Goal: Task Accomplishment & Management: Manage account settings

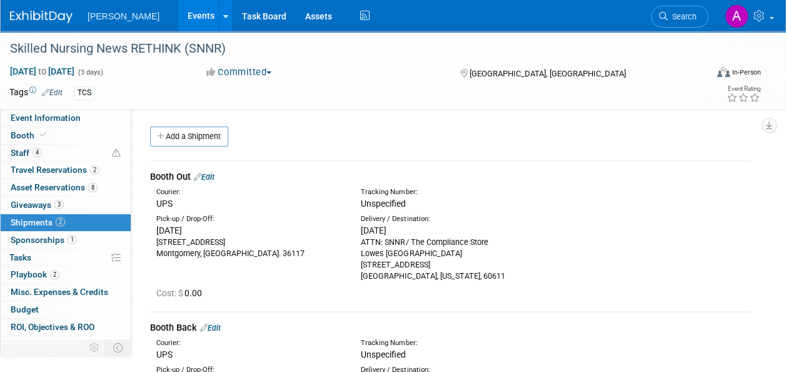
drag, startPoint x: 0, startPoint y: 0, endPoint x: 674, endPoint y: 27, distance: 674.8
click at [674, 27] on li "Search" at bounding box center [680, 15] width 58 height 31
click at [675, 18] on span "Search" at bounding box center [682, 16] width 29 height 9
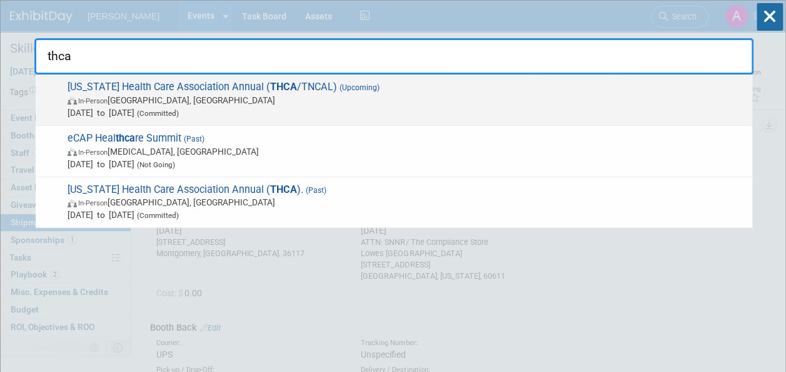
type input "thca"
click at [482, 109] on span "[DATE] to [DATE] (Committed)" at bounding box center [407, 112] width 679 height 13
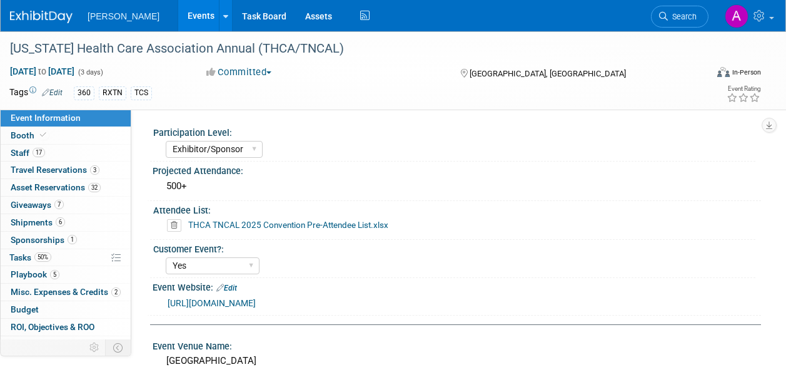
select select "Exhibitor/Sponsor"
select select "Yes"
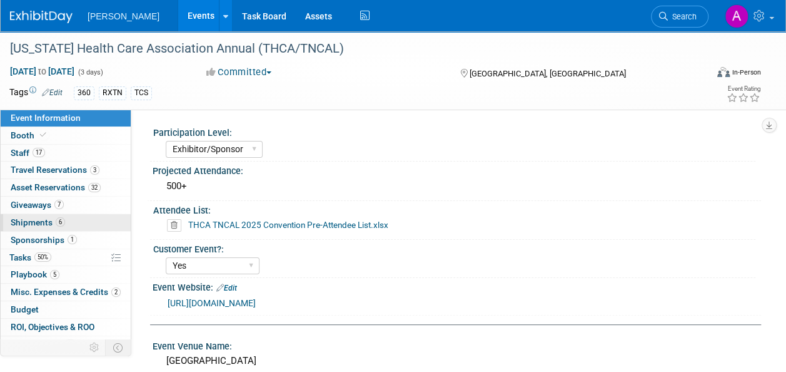
click at [23, 223] on span "Shipments 6" at bounding box center [38, 222] width 54 height 10
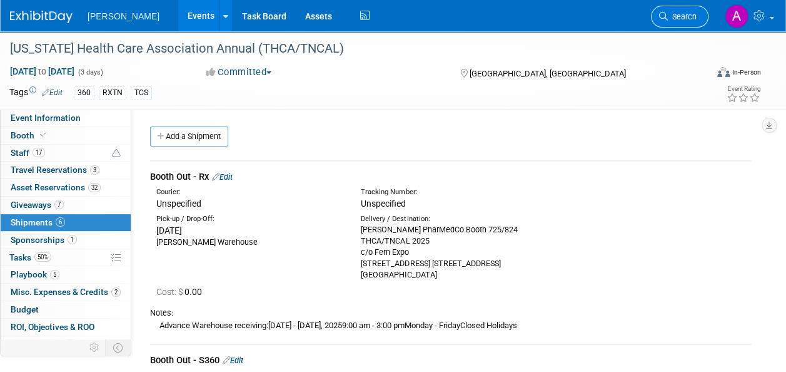
click at [686, 16] on span "Search" at bounding box center [682, 16] width 29 height 9
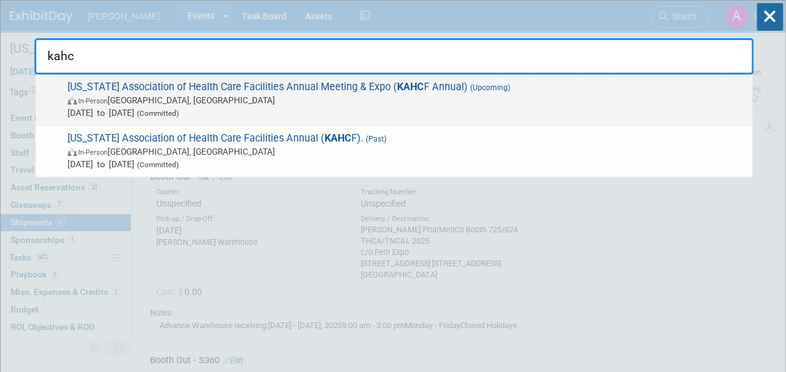
type input "kahc"
click at [306, 99] on span "In-Person Louisville, KY" at bounding box center [407, 100] width 679 height 13
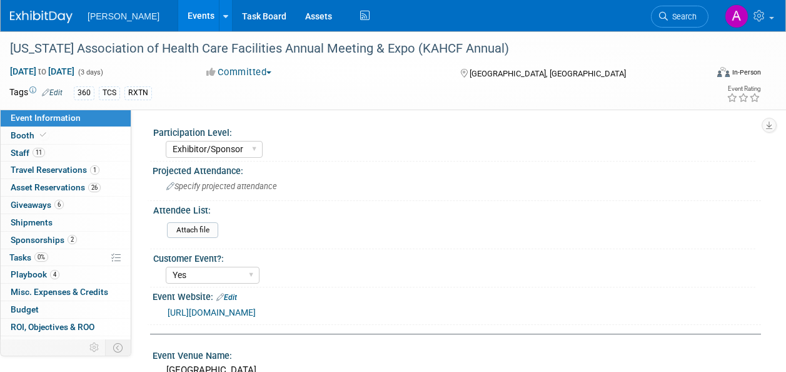
select select "Exhibitor/Sponsor"
select select "Yes"
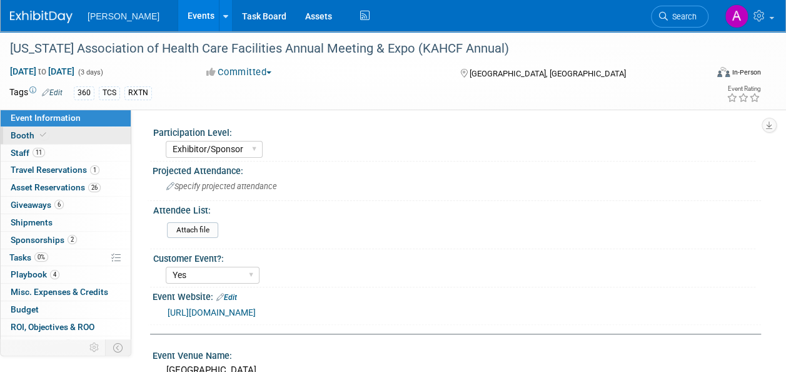
click at [52, 134] on link "Booth" at bounding box center [66, 135] width 130 height 17
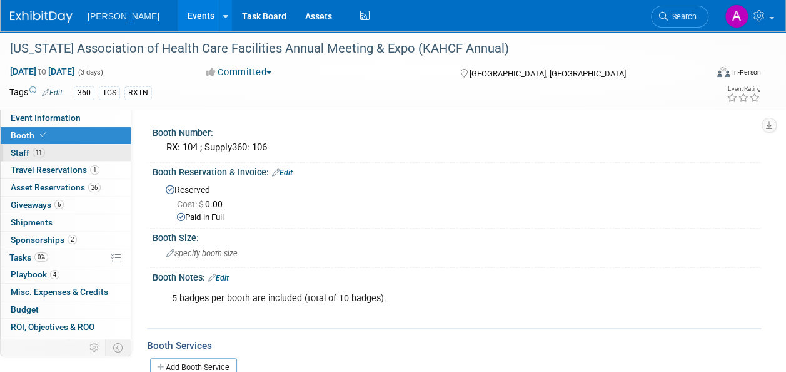
click at [66, 151] on link "11 Staff 11" at bounding box center [66, 152] width 130 height 17
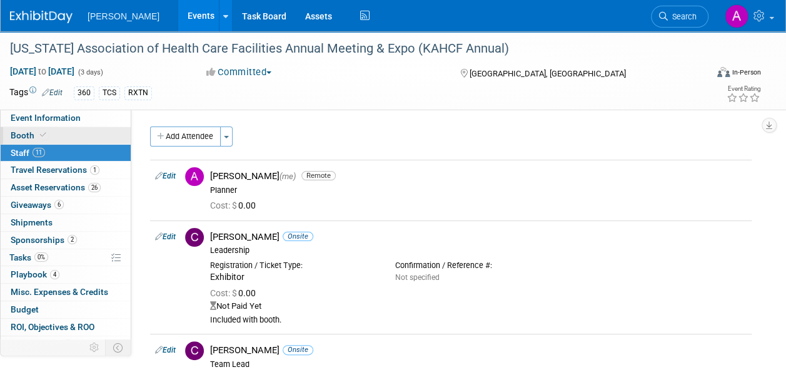
click at [41, 131] on icon at bounding box center [43, 134] width 6 height 7
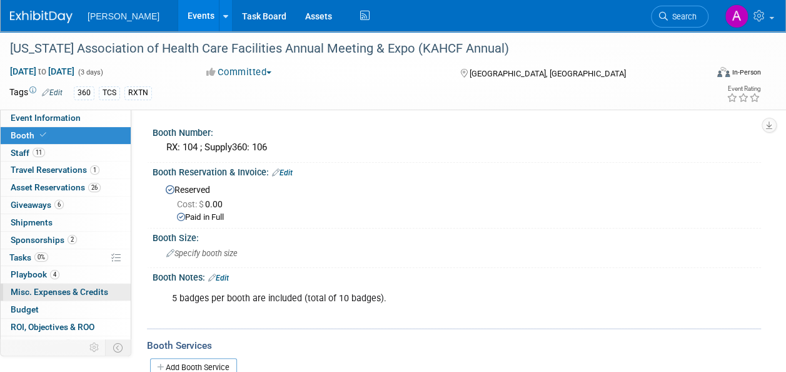
click at [64, 291] on span "Misc. Expenses & Credits 0" at bounding box center [60, 291] width 98 height 10
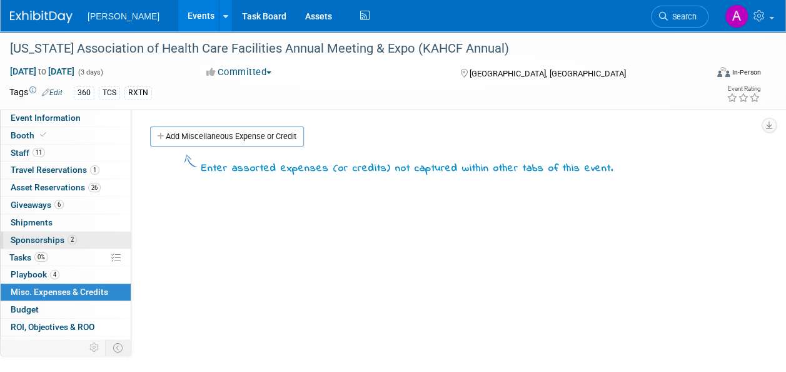
click at [28, 240] on span "Sponsorships 2" at bounding box center [44, 240] width 66 height 10
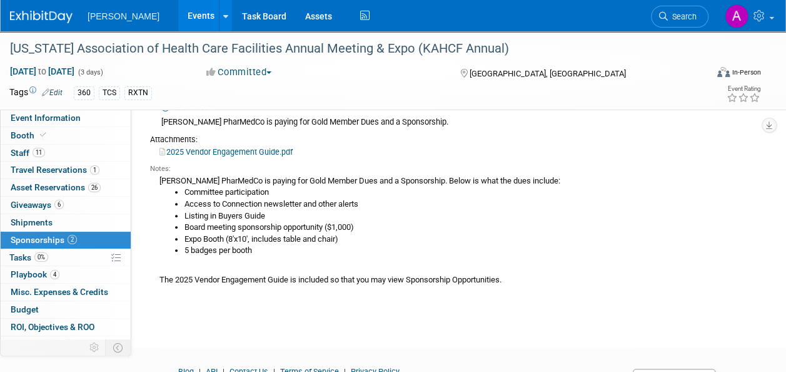
scroll to position [374, 0]
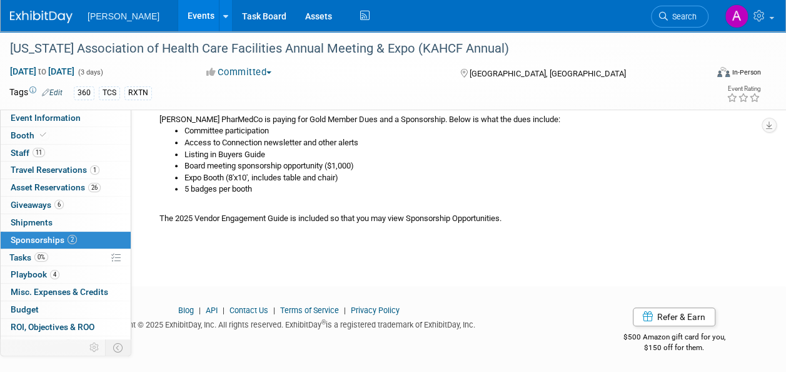
click at [38, 235] on span "Sponsorships 2" at bounding box center [44, 240] width 66 height 10
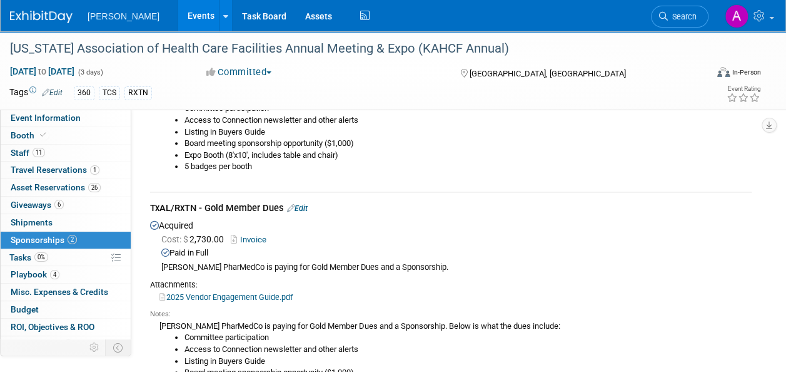
scroll to position [188, 0]
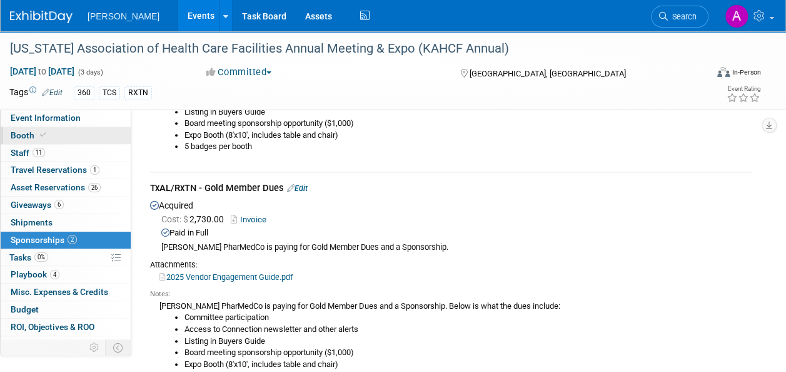
click at [76, 140] on link "Booth" at bounding box center [66, 135] width 130 height 17
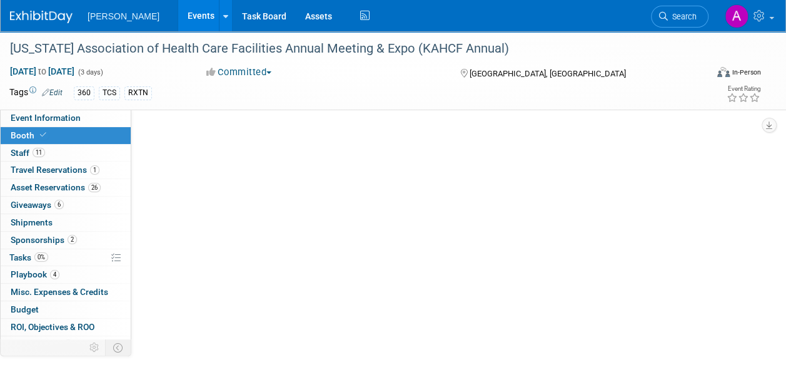
scroll to position [0, 0]
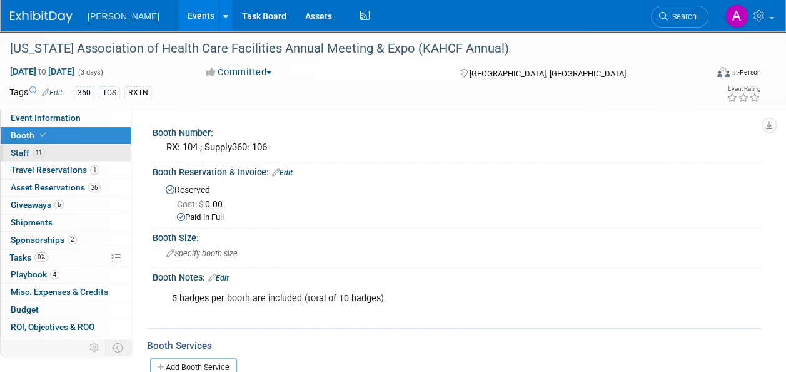
click at [38, 151] on span "11" at bounding box center [39, 152] width 13 height 9
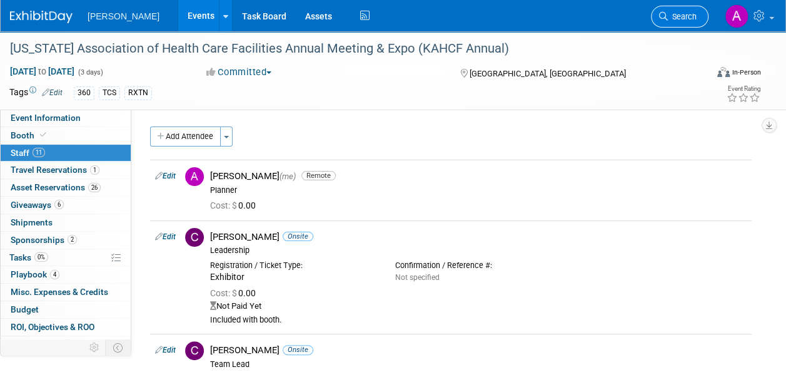
click at [686, 21] on span "Search" at bounding box center [682, 16] width 29 height 9
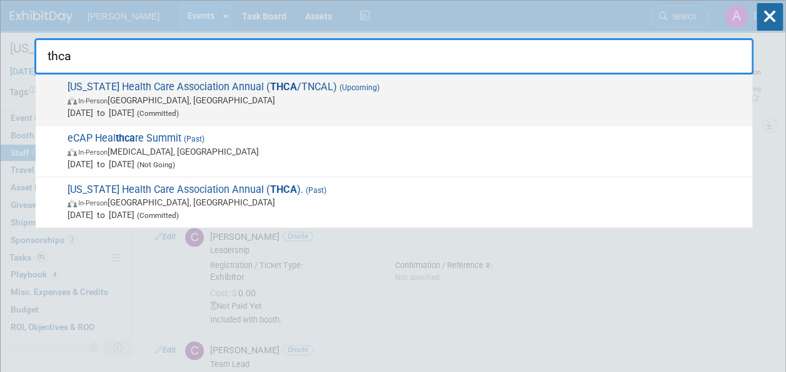
type input "thca"
click at [215, 88] on span "Tennessee Health Care Association Annual ( THCA /TNCAL) (Upcoming) In-Person Na…" at bounding box center [405, 100] width 682 height 38
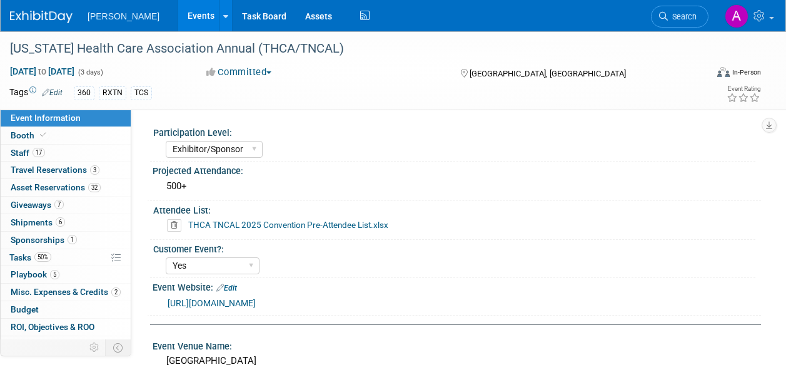
select select "Exhibitor/Sponsor"
select select "Yes"
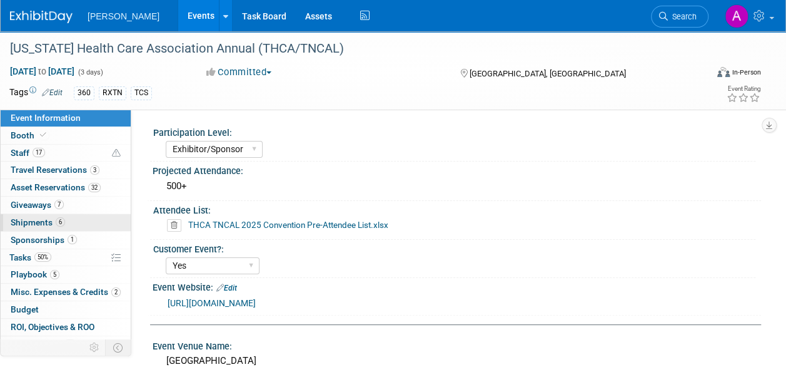
click at [47, 223] on span "Shipments 6" at bounding box center [38, 222] width 54 height 10
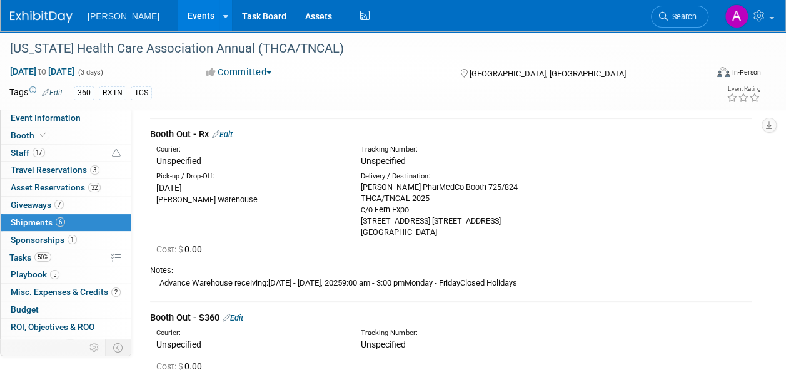
scroll to position [63, 0]
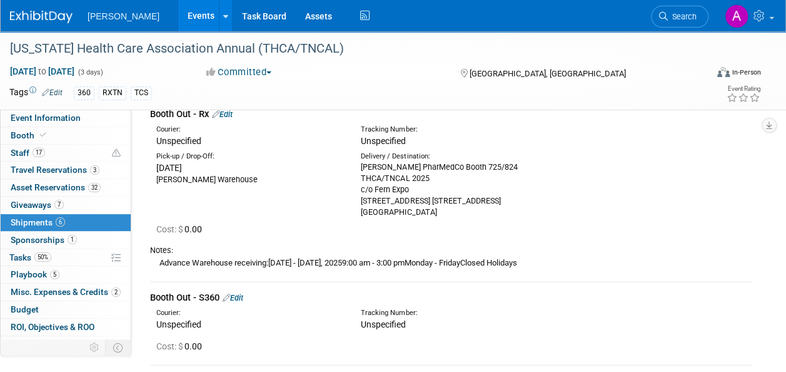
click at [425, 176] on div "[PERSON_NAME] PharMedCo Booth 725/824 THCA/TNCAL 2025 c/o Fern Expo [STREET_ADD…" at bounding box center [454, 189] width 186 height 56
click at [228, 109] on link "Edit" at bounding box center [222, 113] width 21 height 9
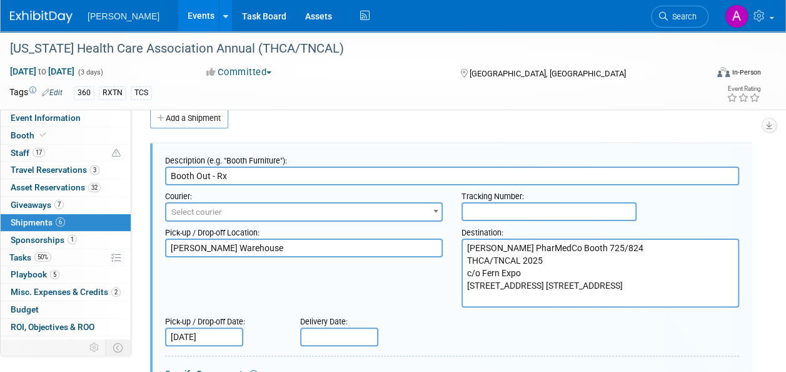
scroll to position [0, 0]
drag, startPoint x: 605, startPoint y: 283, endPoint x: 551, endPoint y: 281, distance: 54.4
click at [551, 281] on textarea "[PERSON_NAME] PharMedCo Booth 725/824 THCA/TNCAL 2025 c/o Fern Expo [STREET_ADD…" at bounding box center [601, 272] width 278 height 69
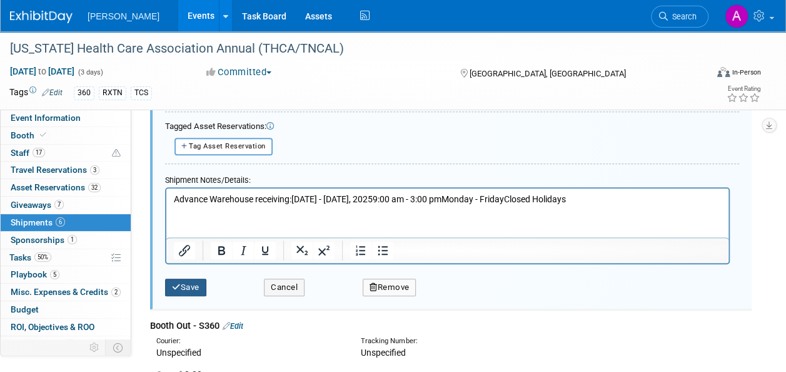
type textarea "[PERSON_NAME] PharMedCo Booth 725/824 THCA/TNCAL 2025 c/o Fern Expo [STREET_ADD…"
click at [184, 279] on button "Save" at bounding box center [185, 287] width 41 height 18
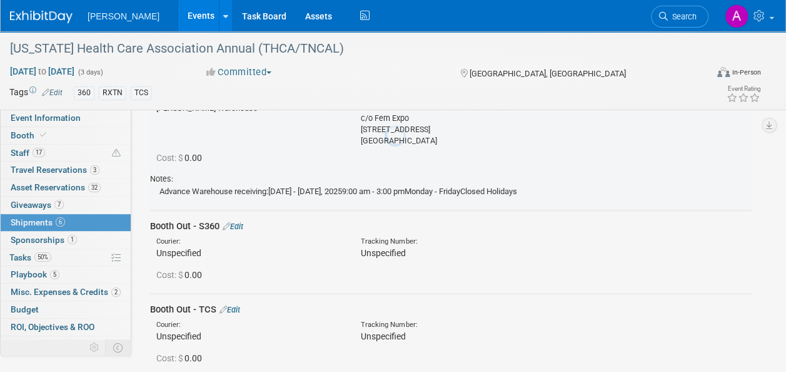
scroll to position [18, 0]
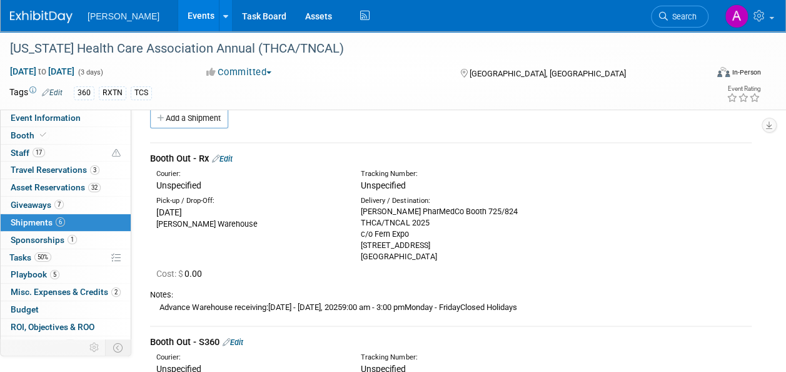
click at [233, 158] on link "Edit" at bounding box center [222, 158] width 21 height 9
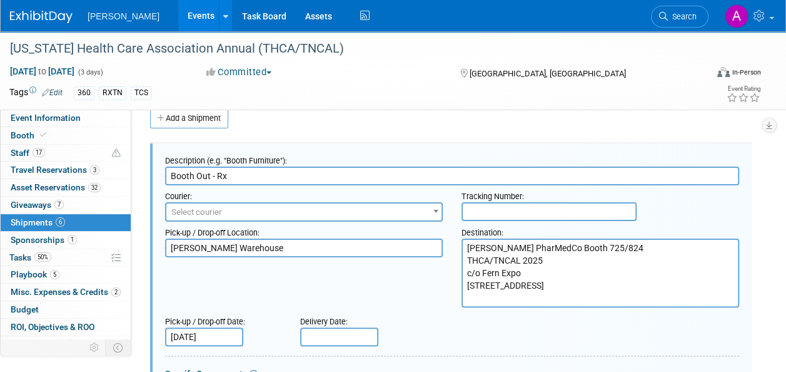
scroll to position [0, 0]
click at [549, 206] on input "text" at bounding box center [549, 211] width 175 height 19
paste input "78066533304"
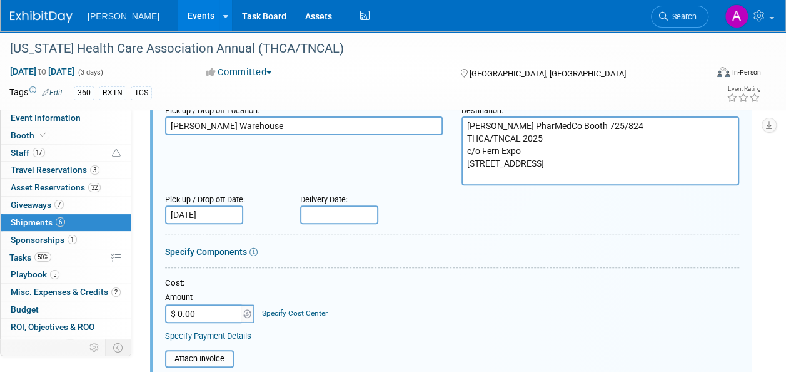
scroll to position [143, 0]
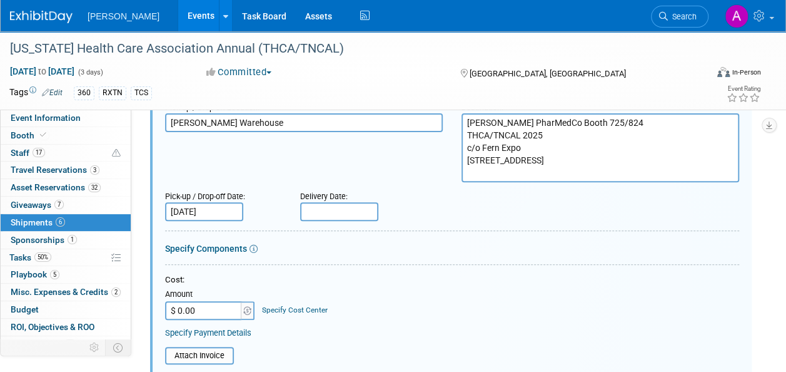
type input "78066533304"
click at [325, 207] on input "text" at bounding box center [339, 211] width 78 height 19
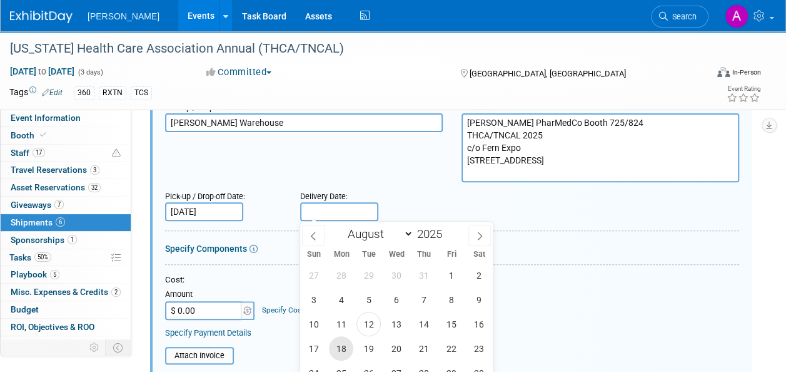
click at [342, 348] on span "18" at bounding box center [341, 348] width 24 height 24
type input "[DATE]"
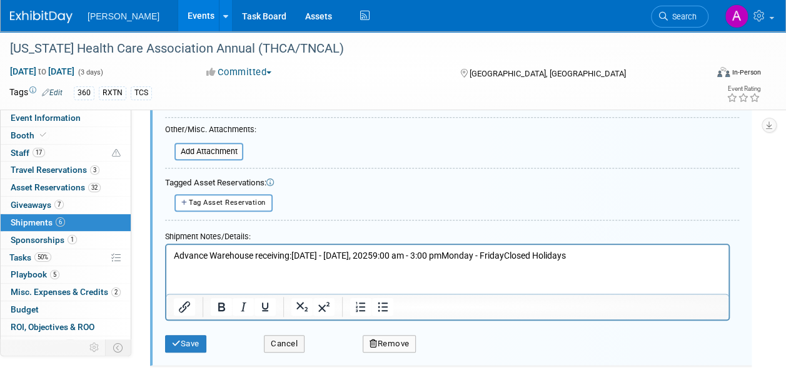
scroll to position [456, 0]
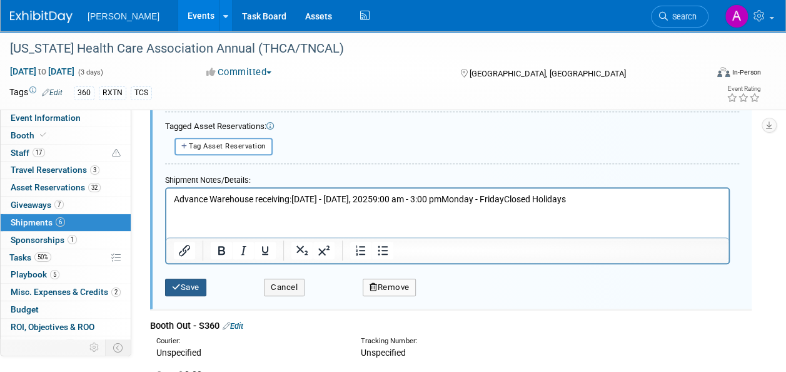
click at [200, 291] on button "Save" at bounding box center [185, 287] width 41 height 18
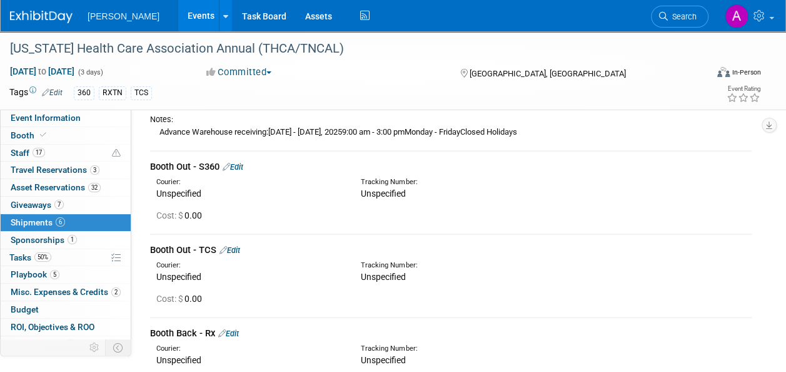
scroll to position [143, 0]
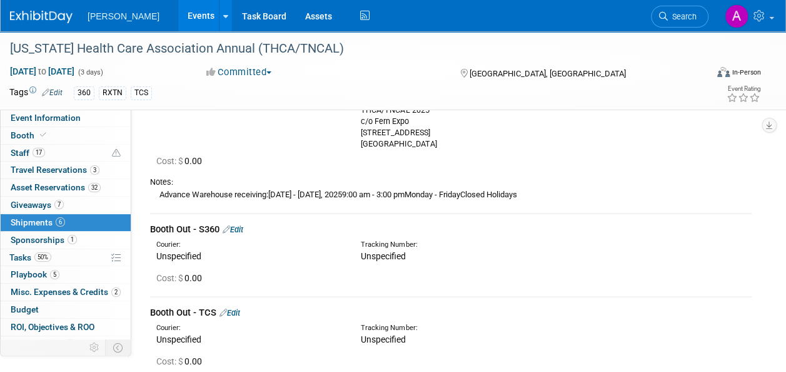
drag, startPoint x: 245, startPoint y: 231, endPoint x: 235, endPoint y: 245, distance: 16.7
click at [243, 231] on link "Edit" at bounding box center [233, 229] width 21 height 9
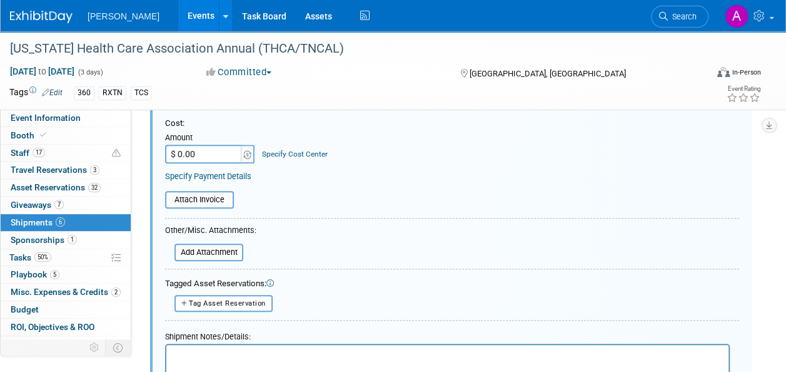
scroll to position [589, 0]
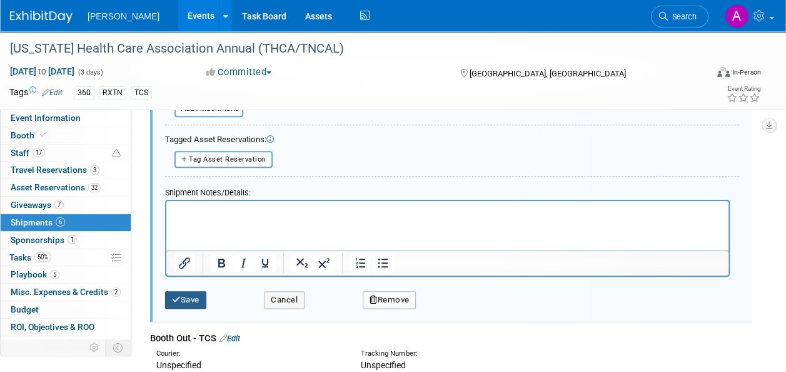
click at [198, 299] on button "Save" at bounding box center [185, 300] width 41 height 18
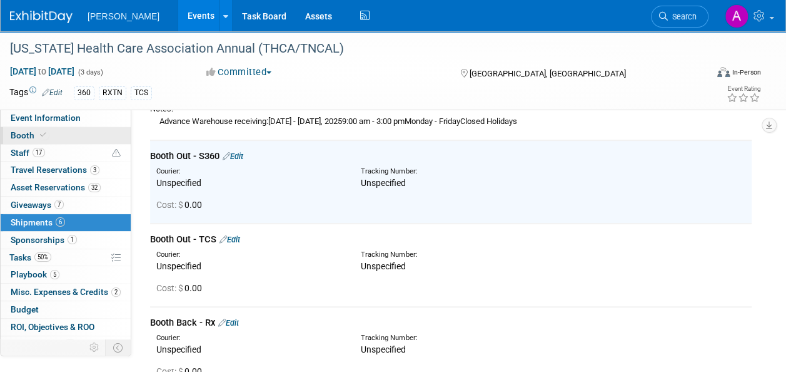
scroll to position [214, 0]
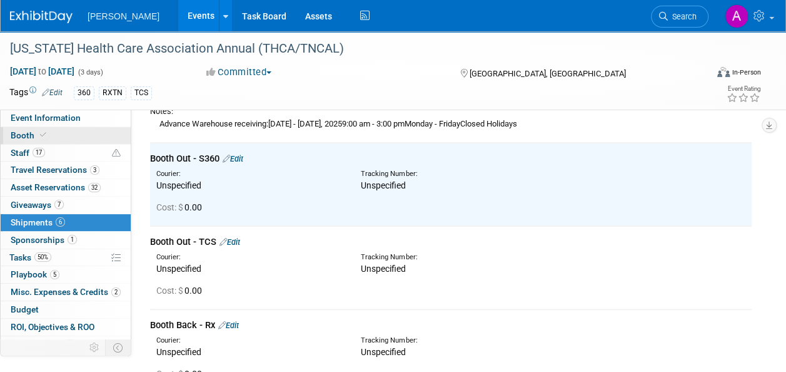
click at [41, 143] on link "Booth" at bounding box center [66, 135] width 130 height 17
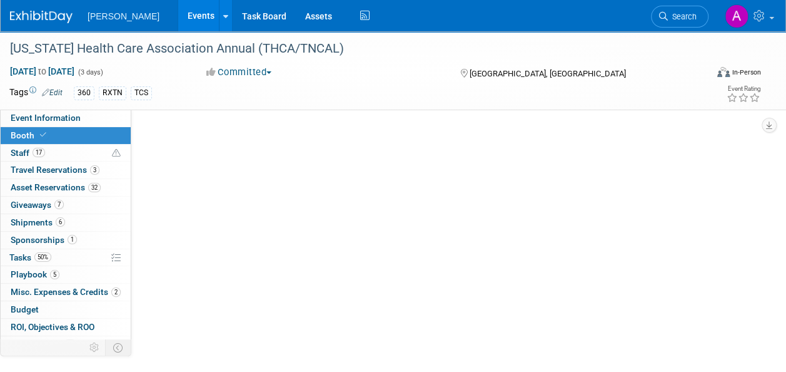
scroll to position [0, 0]
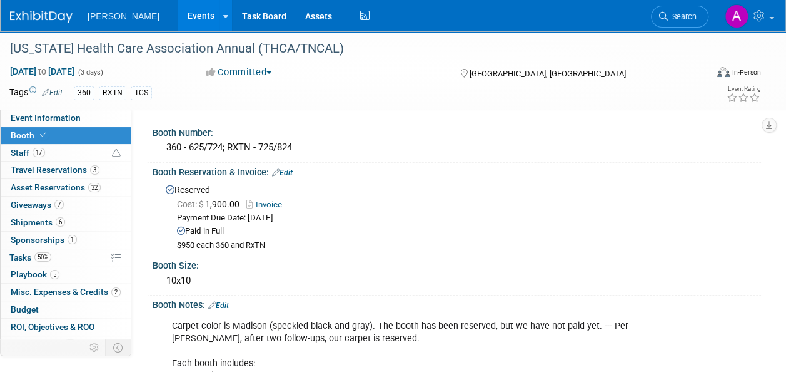
click at [387, 215] on div "Payment Due Date: [DATE]" at bounding box center [464, 218] width 575 height 12
click at [39, 218] on span "Shipments 6" at bounding box center [38, 222] width 54 height 10
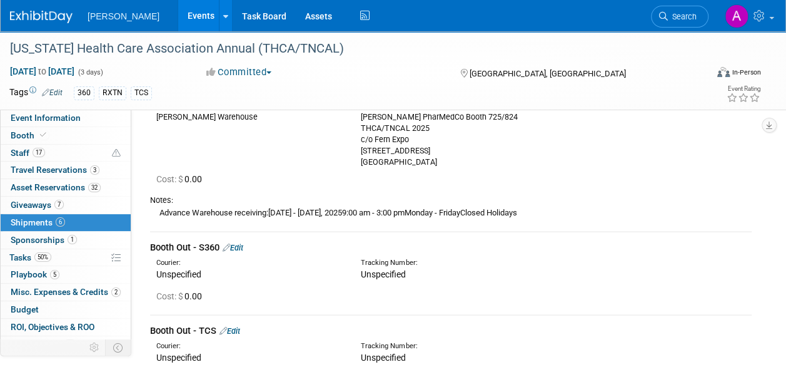
scroll to position [188, 0]
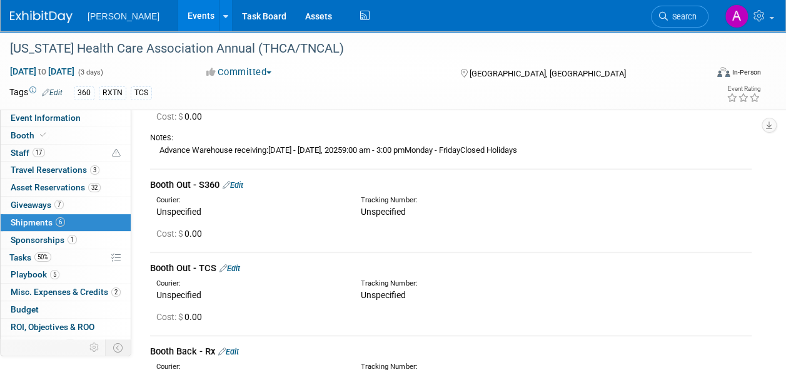
click at [243, 184] on link "Edit" at bounding box center [233, 184] width 21 height 9
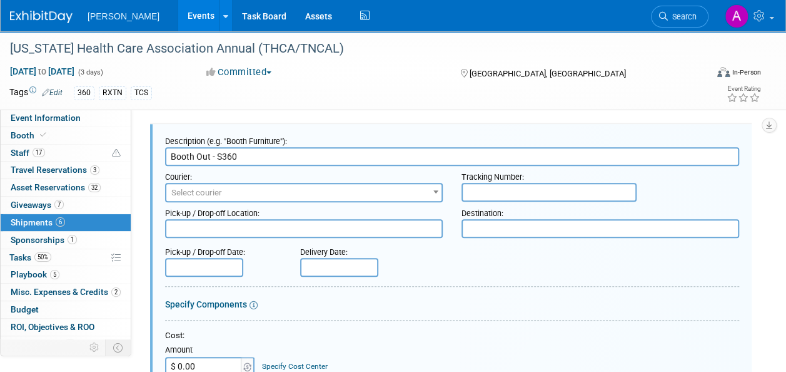
scroll to position [214, 0]
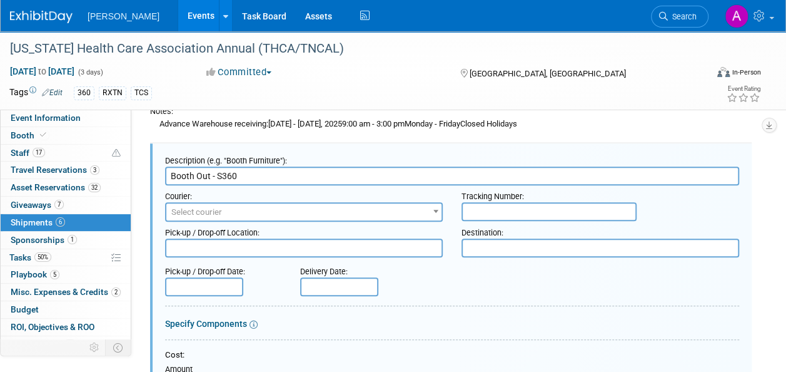
click at [498, 210] on input "text" at bounding box center [549, 211] width 175 height 19
paste input "78066533874"
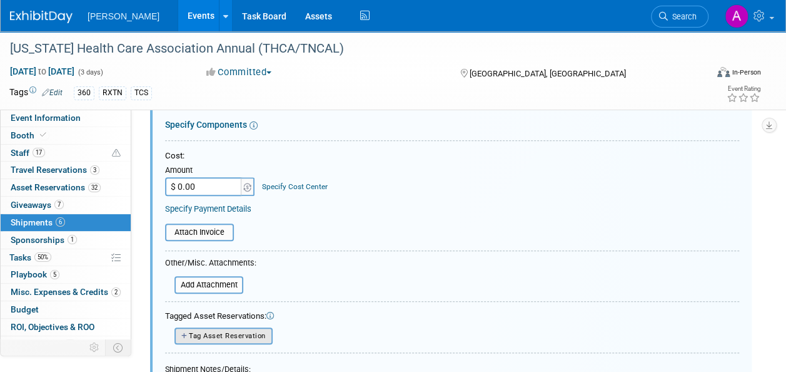
scroll to position [527, 0]
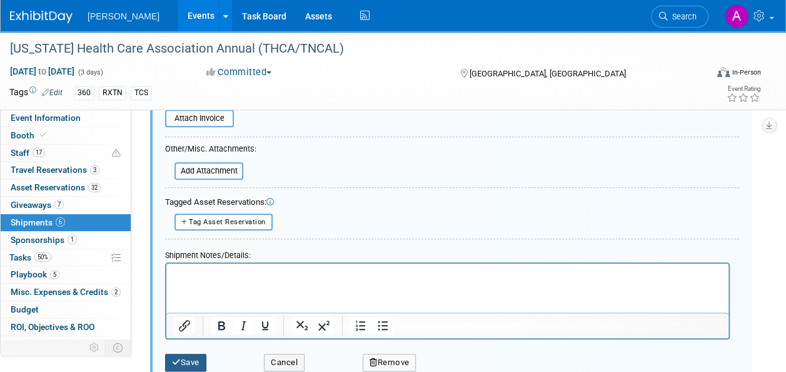
type input "78066533874"
click at [181, 363] on button "Save" at bounding box center [185, 362] width 41 height 18
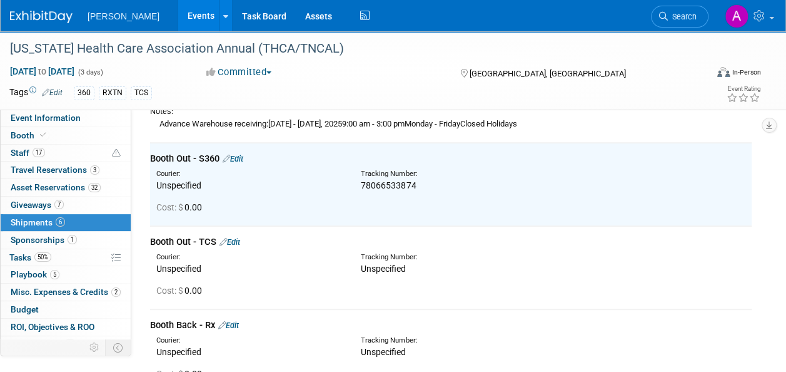
scroll to position [276, 0]
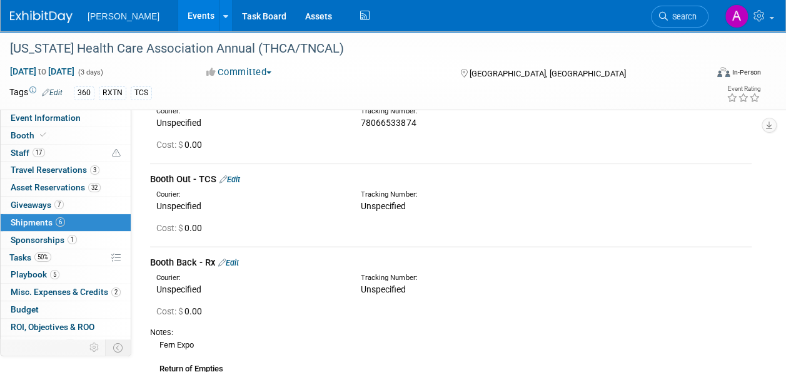
click at [239, 176] on link "Edit" at bounding box center [230, 179] width 21 height 9
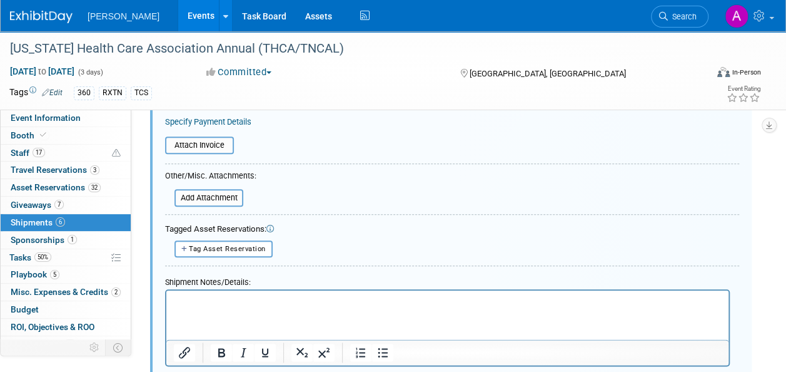
scroll to position [673, 0]
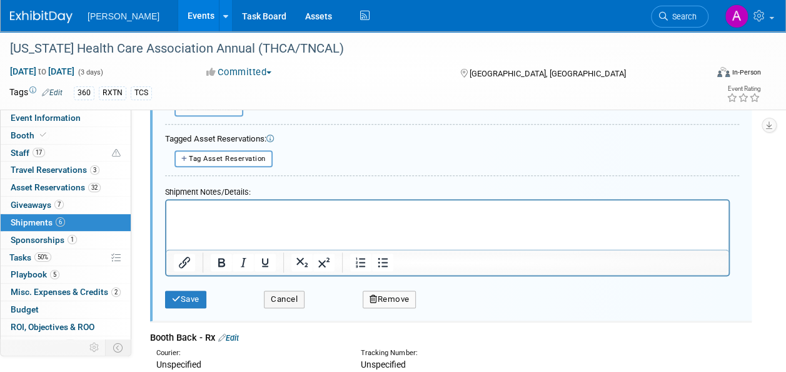
click at [364, 299] on button "Remove" at bounding box center [390, 299] width 54 height 18
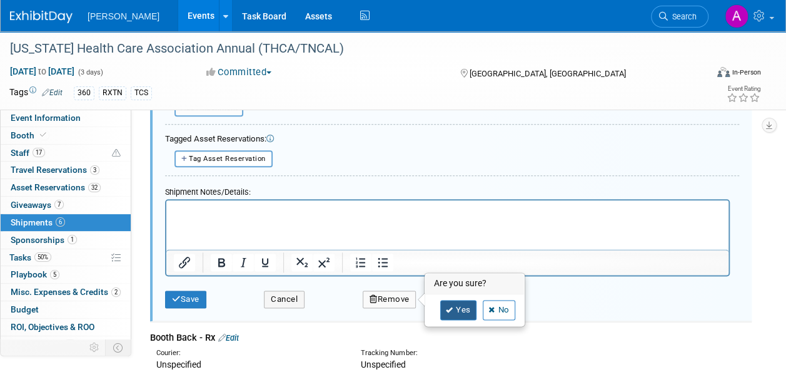
click at [442, 306] on link "Yes" at bounding box center [458, 310] width 36 height 20
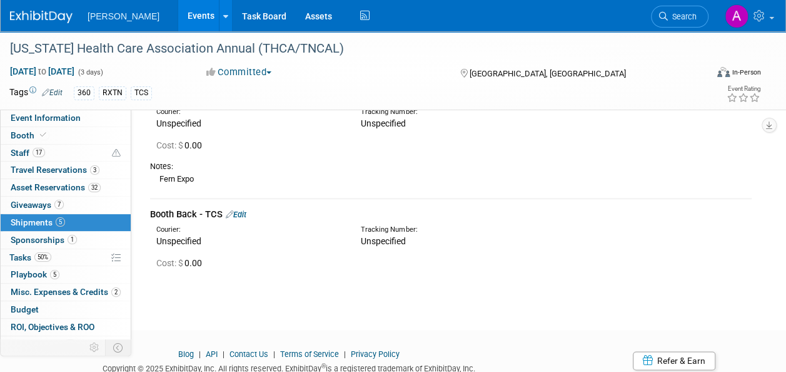
scroll to position [696, 0]
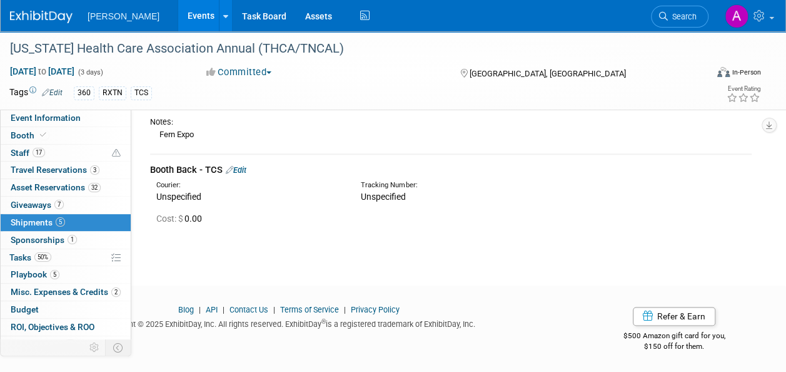
click at [246, 170] on link "Edit" at bounding box center [236, 169] width 21 height 9
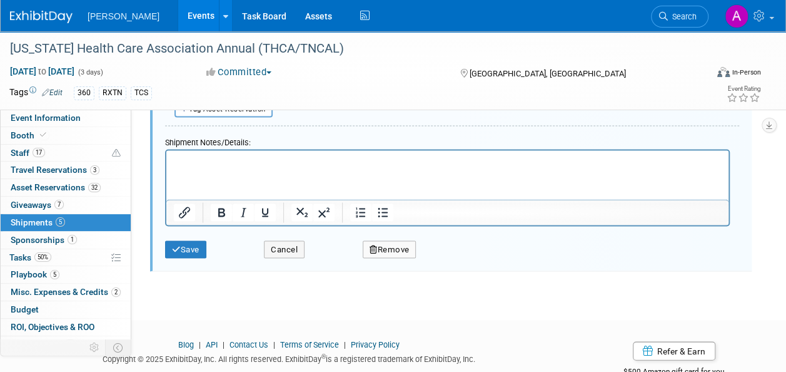
scroll to position [1165, 0]
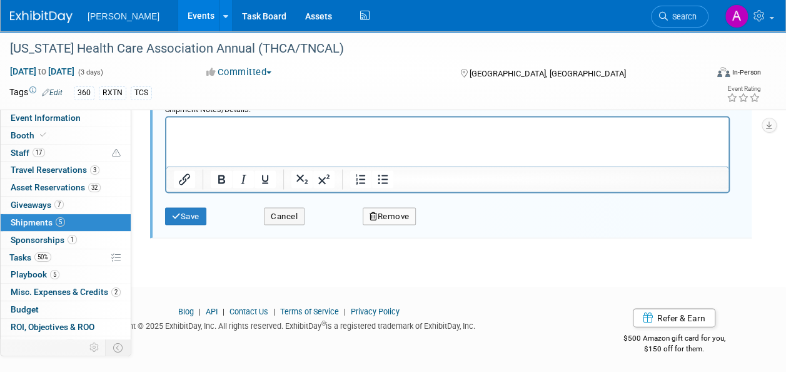
click at [388, 216] on button "Remove" at bounding box center [390, 216] width 54 height 18
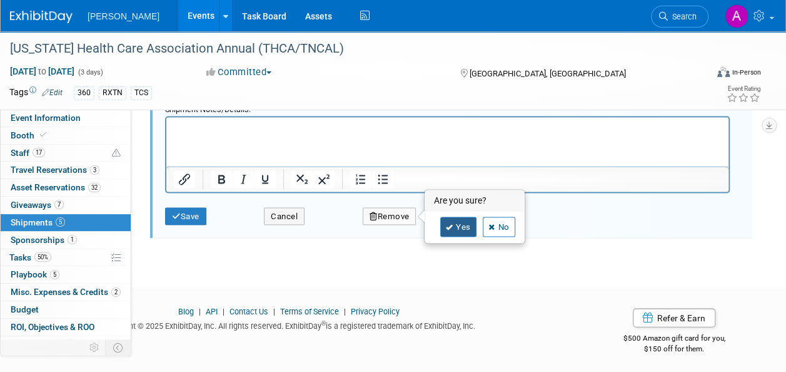
click at [449, 225] on icon at bounding box center [450, 226] width 8 height 7
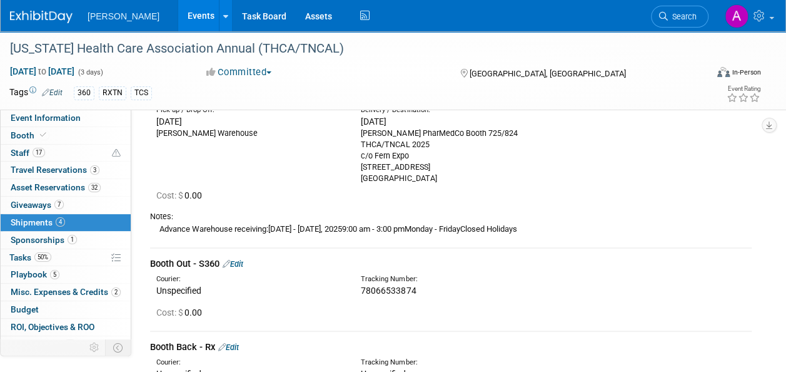
scroll to position [0, 0]
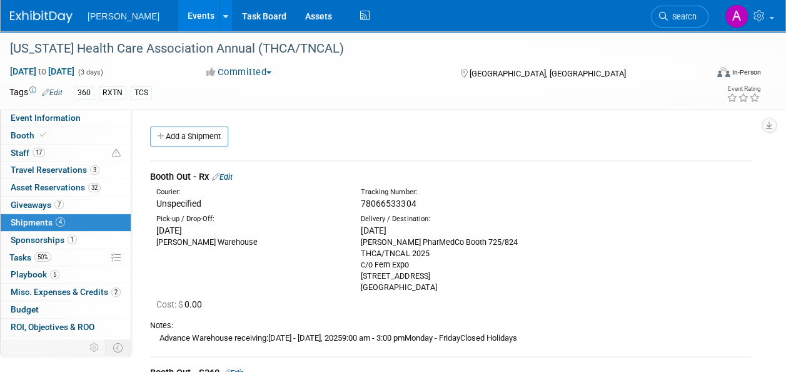
drag, startPoint x: 361, startPoint y: 241, endPoint x: 459, endPoint y: 287, distance: 108.6
click at [459, 287] on div "[PERSON_NAME] PharMedCo Booth 725/824 THCA/TNCAL 2025 c/o Fern Expo [STREET_ADD…" at bounding box center [454, 264] width 186 height 56
drag, startPoint x: 459, startPoint y: 287, endPoint x: 393, endPoint y: 275, distance: 67.4
copy div "[PERSON_NAME] PharMedCo Booth 725/824 THCA/TNCAL 2025 c/o Fern Expo [STREET_ADD…"
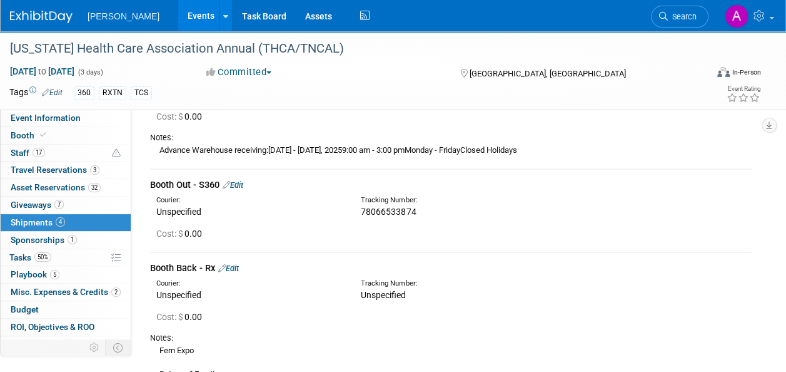
drag, startPoint x: 244, startPoint y: 182, endPoint x: 258, endPoint y: 195, distance: 19.0
click at [243, 182] on link "Edit" at bounding box center [233, 184] width 21 height 9
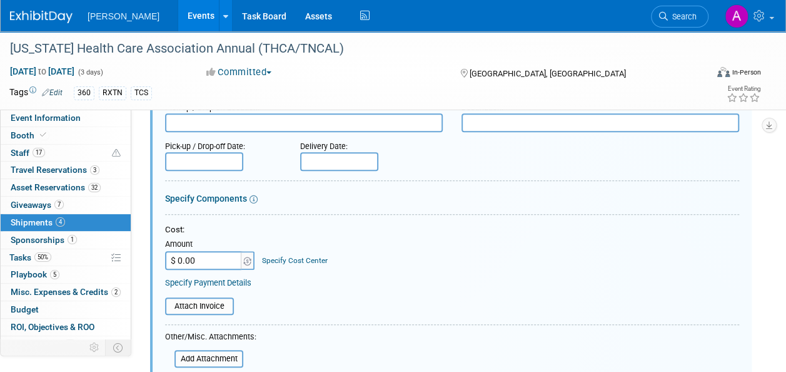
click at [490, 118] on textarea at bounding box center [601, 122] width 278 height 19
paste textarea "[PERSON_NAME] PharMedCo Booth 725/824 THCA/TNCAL 2025 c/o Fern Expo [STREET_ADD…"
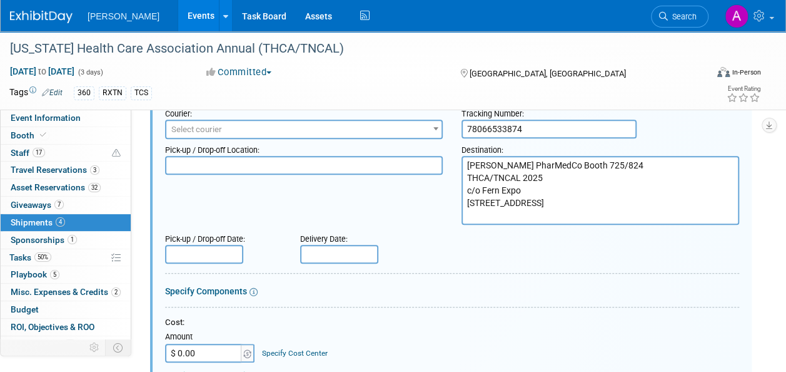
scroll to position [276, 0]
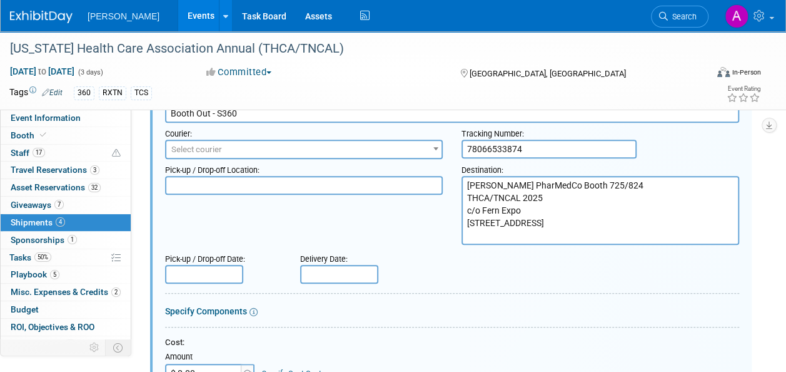
click at [554, 221] on textarea "[PERSON_NAME] PharMedCo Booth 725/824 THCA/TNCAL 2025 c/o Fern Expo [STREET_ADD…" at bounding box center [601, 210] width 278 height 69
drag, startPoint x: 615, startPoint y: 183, endPoint x: 452, endPoint y: 173, distance: 163.5
click at [452, 173] on div "Pick-up / Drop-off Location: Destination: [PERSON_NAME] PharMedCo Booth 725/824…" at bounding box center [452, 202] width 593 height 86
click at [544, 184] on textarea "Supply360 Booth THCA/TNCAL 2025 c/o Fern Expo [STREET_ADDRESS]" at bounding box center [601, 210] width 278 height 69
type textarea "Supply360 Booth 625/724 THCA/TNCAL 2025 c/o Fern Expo [STREET_ADDRESS]"
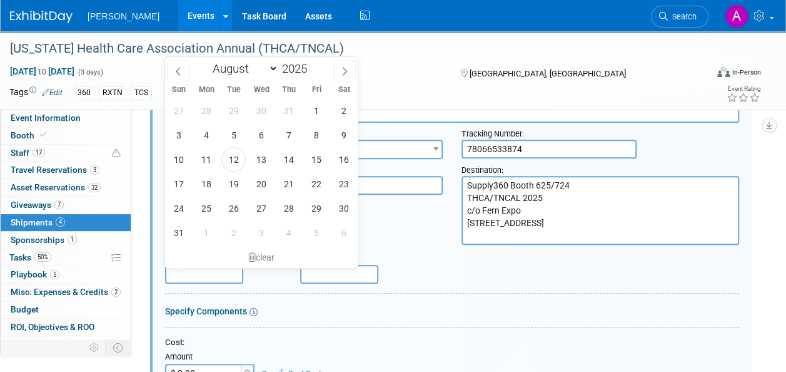
click at [230, 275] on input "text" at bounding box center [204, 274] width 78 height 19
click at [258, 163] on span "13" at bounding box center [261, 159] width 24 height 24
type input "[DATE]"
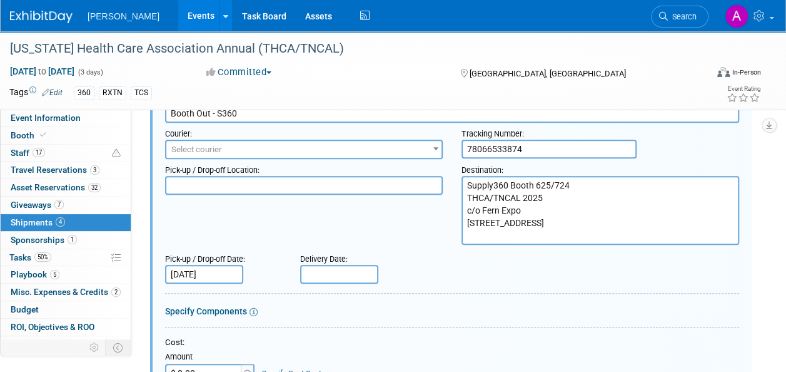
click at [320, 263] on div "Delivery Date:" at bounding box center [364, 256] width 129 height 17
click at [329, 272] on input "text" at bounding box center [339, 274] width 78 height 19
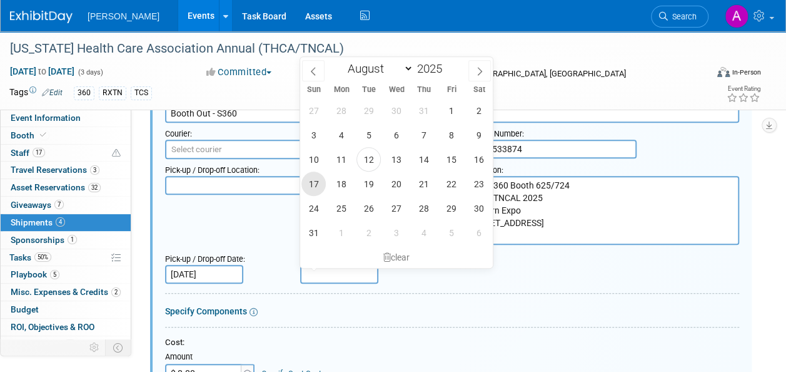
click at [320, 184] on span "17" at bounding box center [313, 183] width 24 height 24
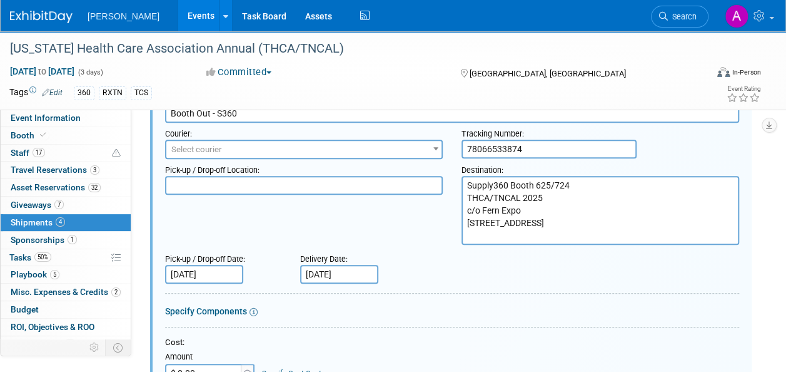
drag, startPoint x: 334, startPoint y: 271, endPoint x: 332, endPoint y: 256, distance: 15.2
click at [332, 269] on input "[DATE]" at bounding box center [339, 274] width 78 height 19
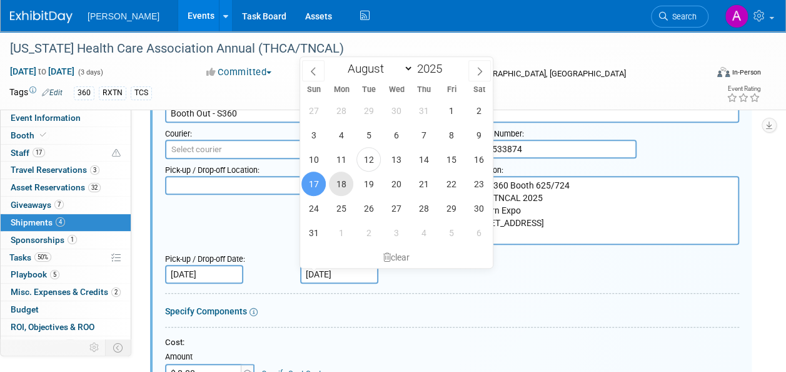
click at [337, 181] on span "18" at bounding box center [341, 183] width 24 height 24
type input "[DATE]"
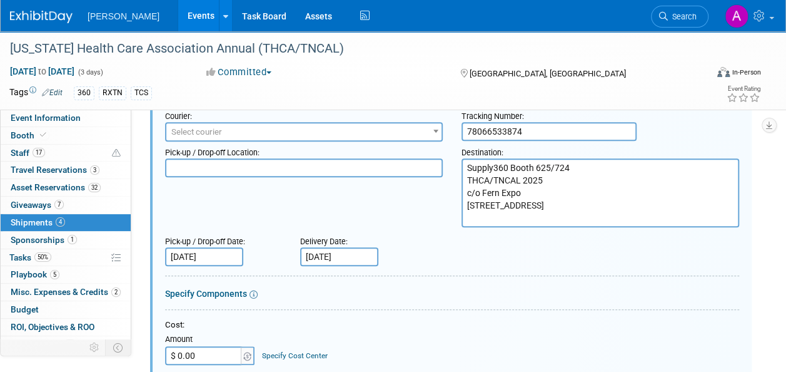
scroll to position [214, 0]
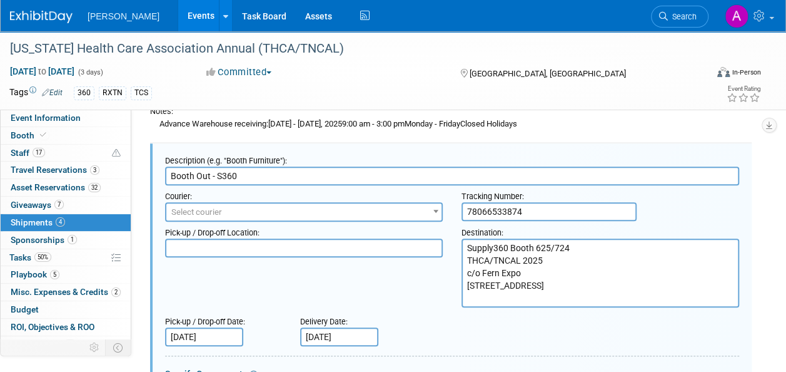
click at [279, 253] on textarea at bounding box center [304, 247] width 278 height 19
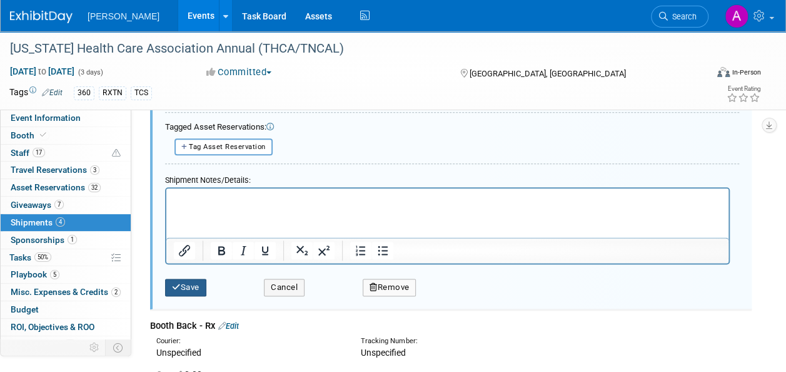
type textarea "[STREET_ADDRESS] 36117"
click at [196, 279] on button "Save" at bounding box center [185, 287] width 41 height 18
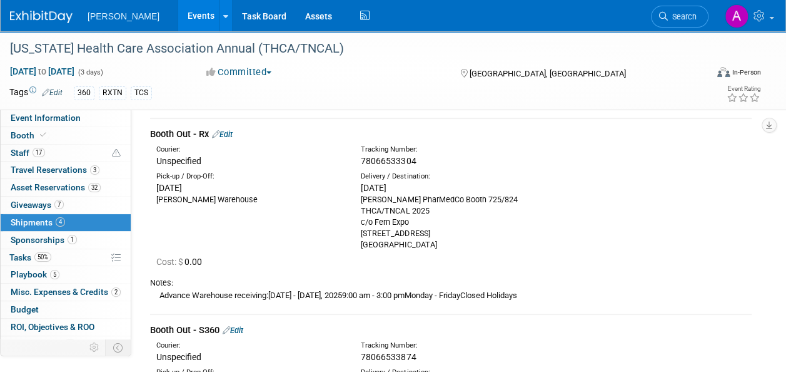
scroll to position [0, 0]
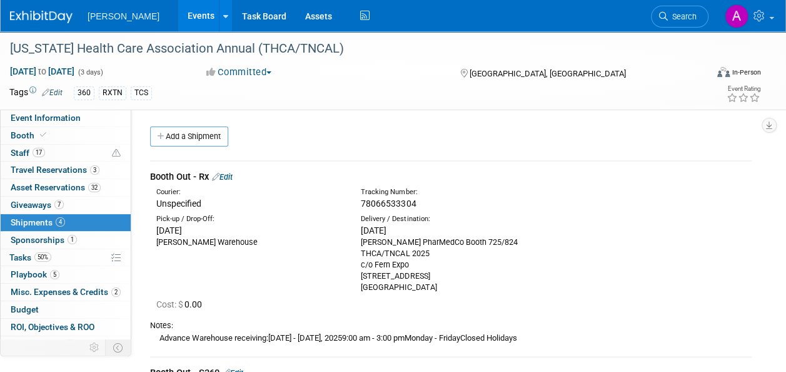
click at [233, 176] on link "Edit" at bounding box center [222, 176] width 21 height 9
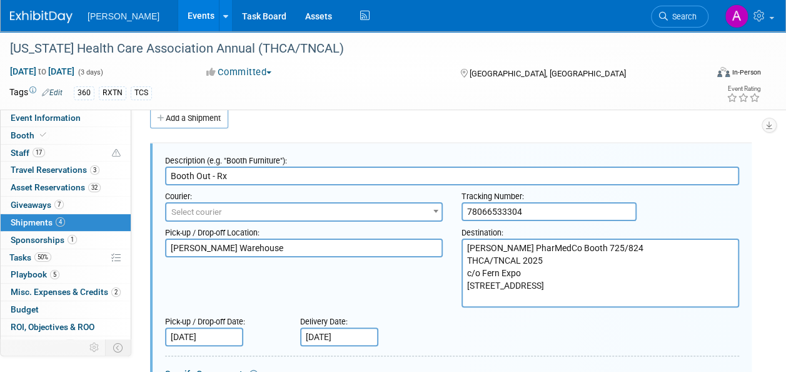
click at [560, 281] on textarea "[PERSON_NAME] PharMedCo Booth 725/824 THCA/TNCAL 2025 c/o Fern Expo [STREET_ADD…" at bounding box center [601, 272] width 278 height 69
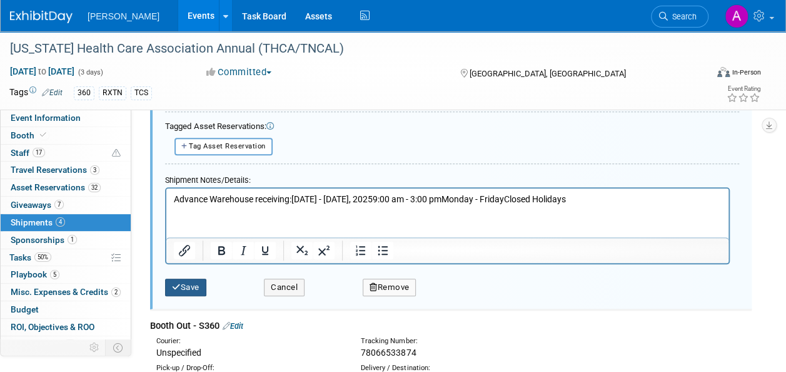
type textarea "[PERSON_NAME] PharMedCo Booth 725/824 THCA/TNCAL 2025 c/o Fern Expo [STREET_ADD…"
click at [190, 283] on button "Save" at bounding box center [185, 287] width 41 height 18
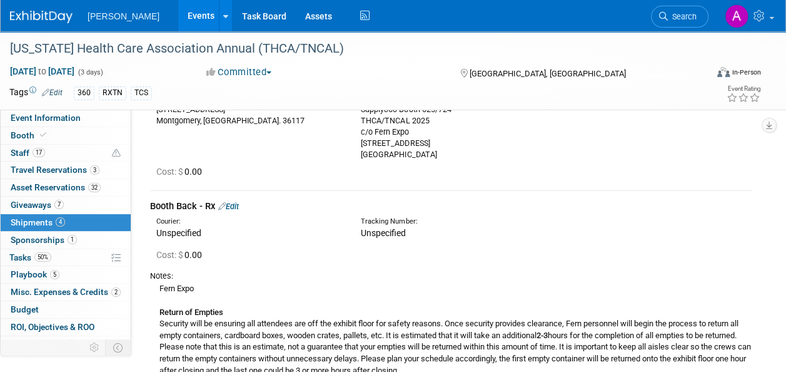
scroll to position [206, 0]
